Goal: Task Accomplishment & Management: Manage account settings

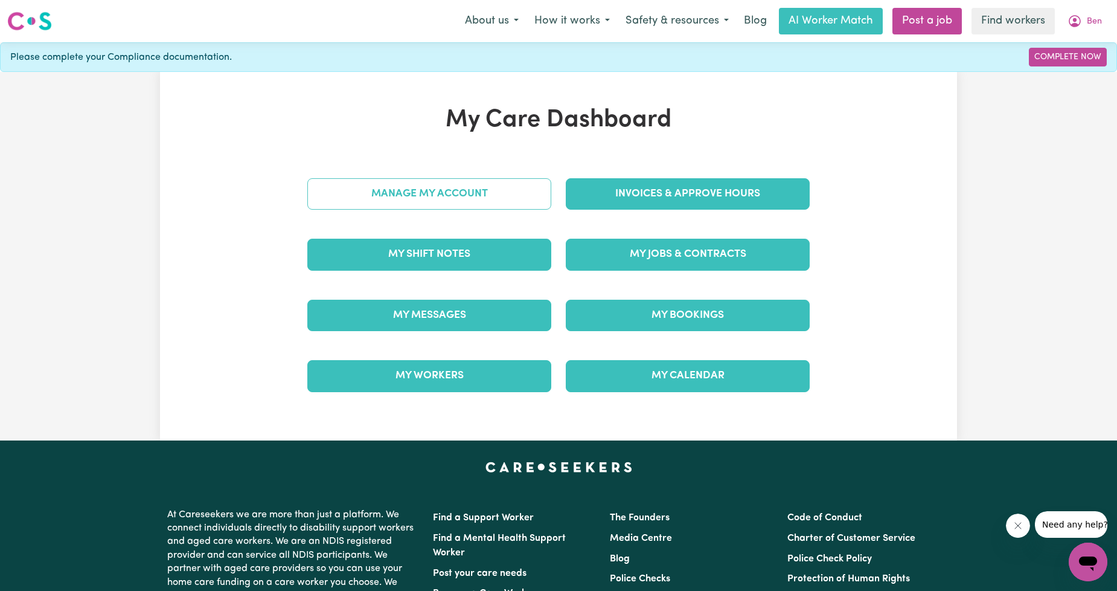
click at [515, 184] on link "Manage My Account" at bounding box center [429, 193] width 244 height 31
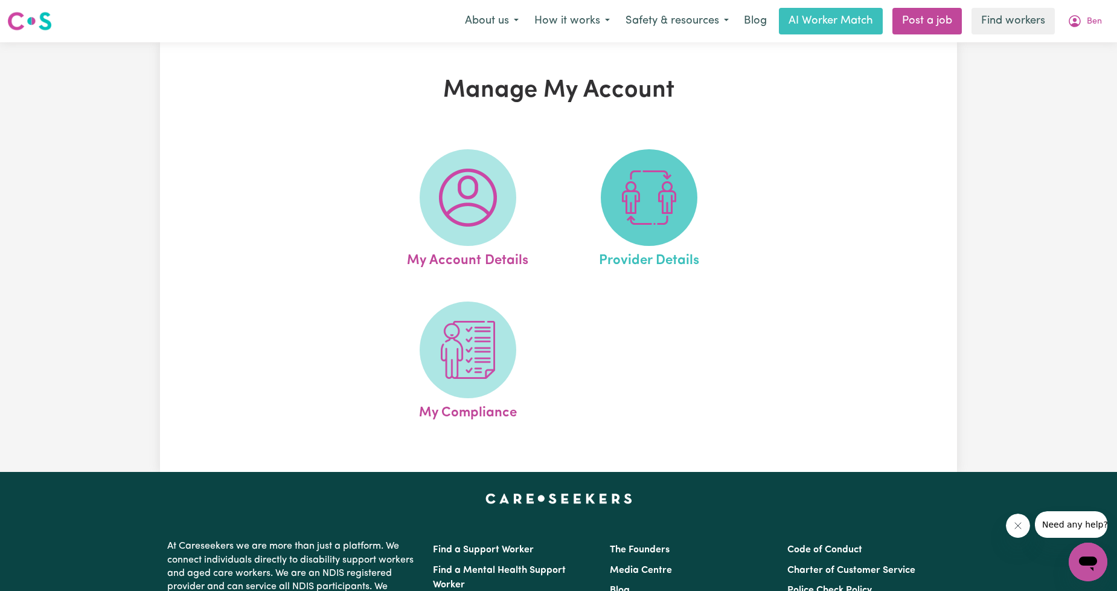
click at [614, 209] on span at bounding box center [649, 197] width 97 height 97
select select "NDIS_FUNDING_AGENCY_MANAGED"
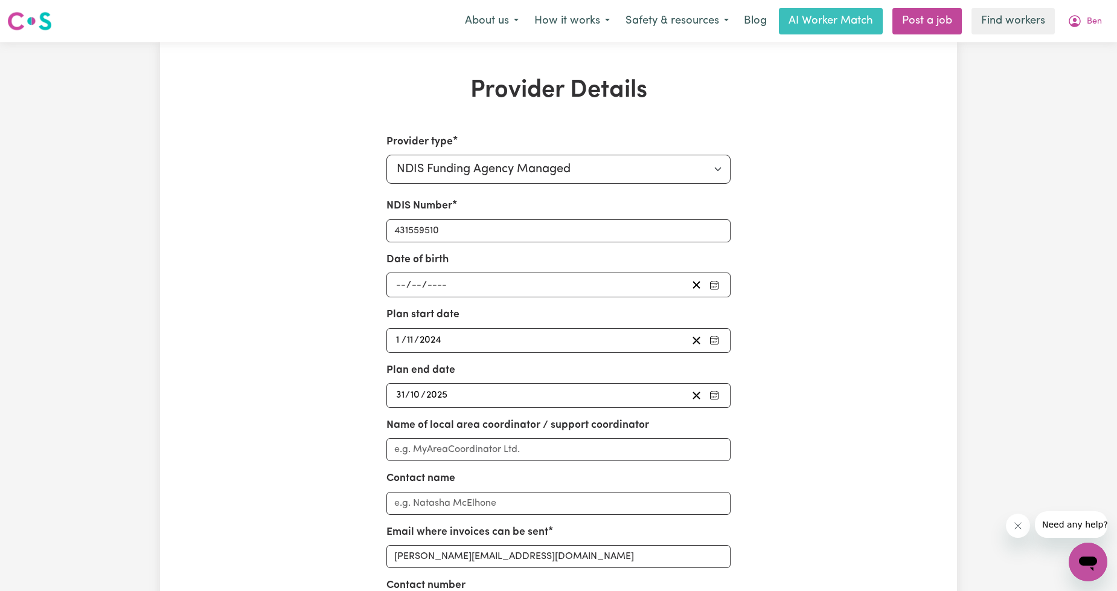
click at [257, 430] on div "Provider Details Provider type Select your provider type... Privately Aged Care…" at bounding box center [558, 409] width 797 height 666
click at [1088, 22] on span "Ben" at bounding box center [1094, 21] width 15 height 13
click at [1067, 65] on link "Logout" at bounding box center [1061, 69] width 95 height 23
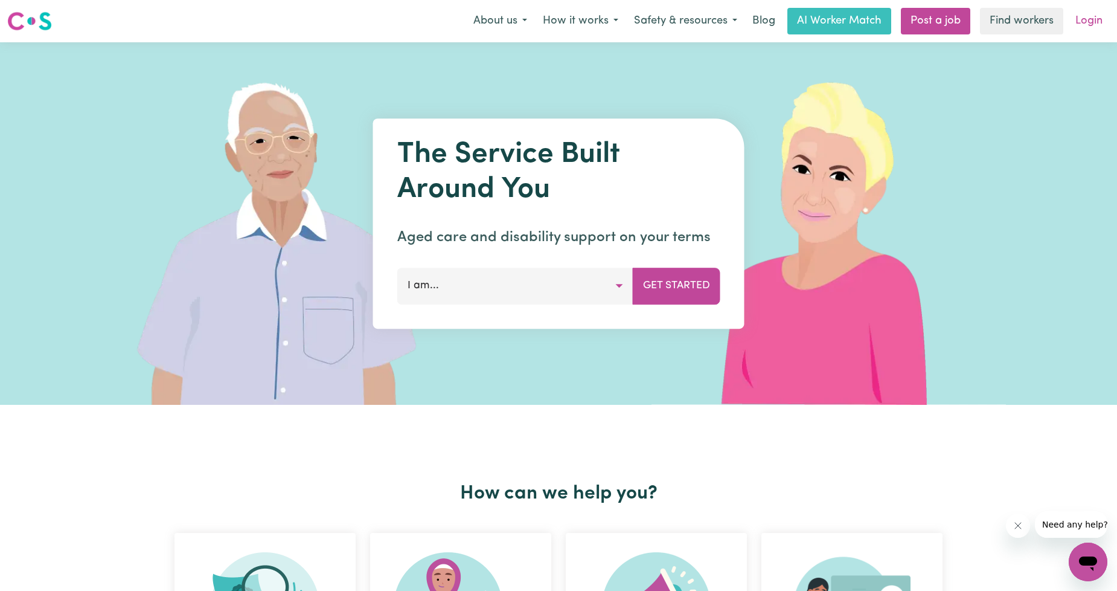
click at [1087, 16] on link "Login" at bounding box center [1089, 21] width 42 height 27
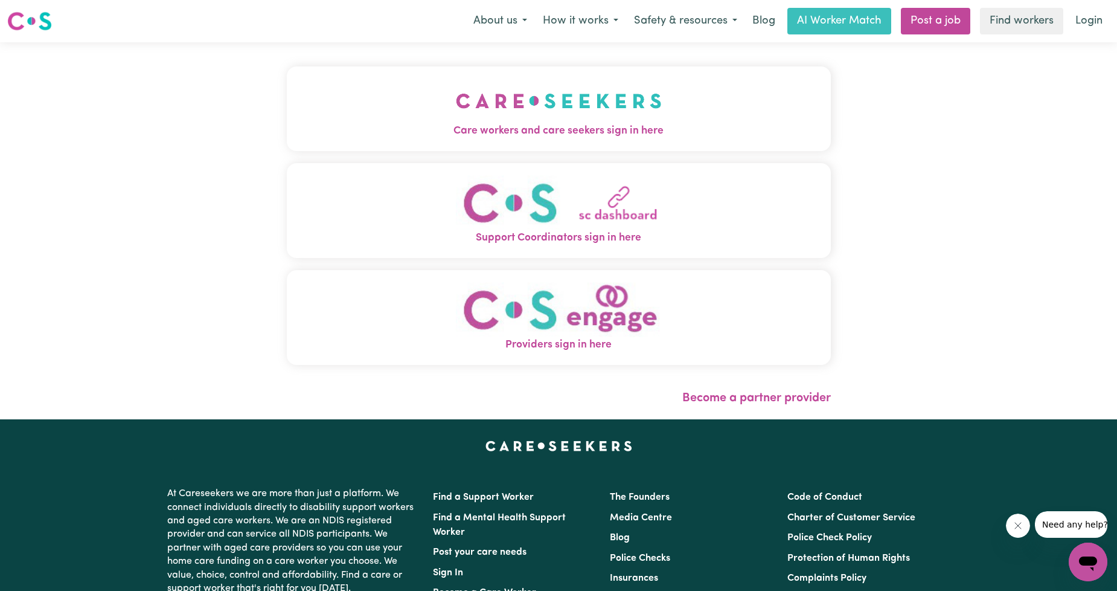
click at [560, 110] on img "Care workers and care seekers sign in here" at bounding box center [559, 101] width 206 height 45
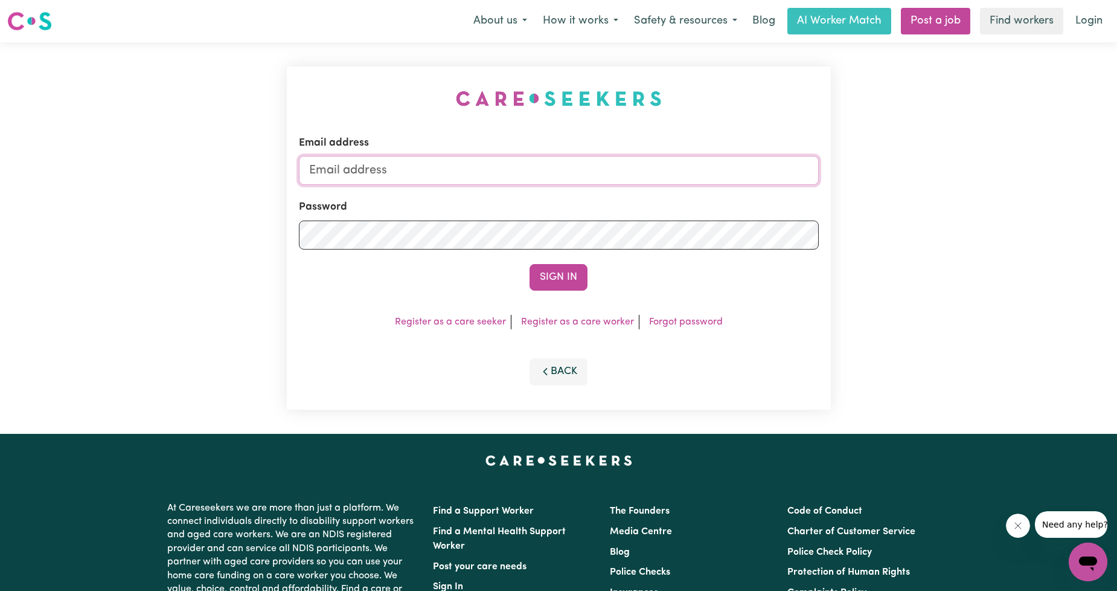
click at [522, 176] on input "Email address" at bounding box center [559, 170] width 520 height 29
drag, startPoint x: 374, startPoint y: 174, endPoint x: 564, endPoint y: 188, distance: 189.6
click at [564, 188] on form "Email address [EMAIL_ADDRESS][PERSON_NAME][DOMAIN_NAME] Password Sign In" at bounding box center [559, 212] width 520 height 155
type input "[EMAIL_ADDRESS][DOMAIN_NAME]"
click at [576, 274] on button "Sign In" at bounding box center [559, 277] width 58 height 27
